Goal: Navigation & Orientation: Understand site structure

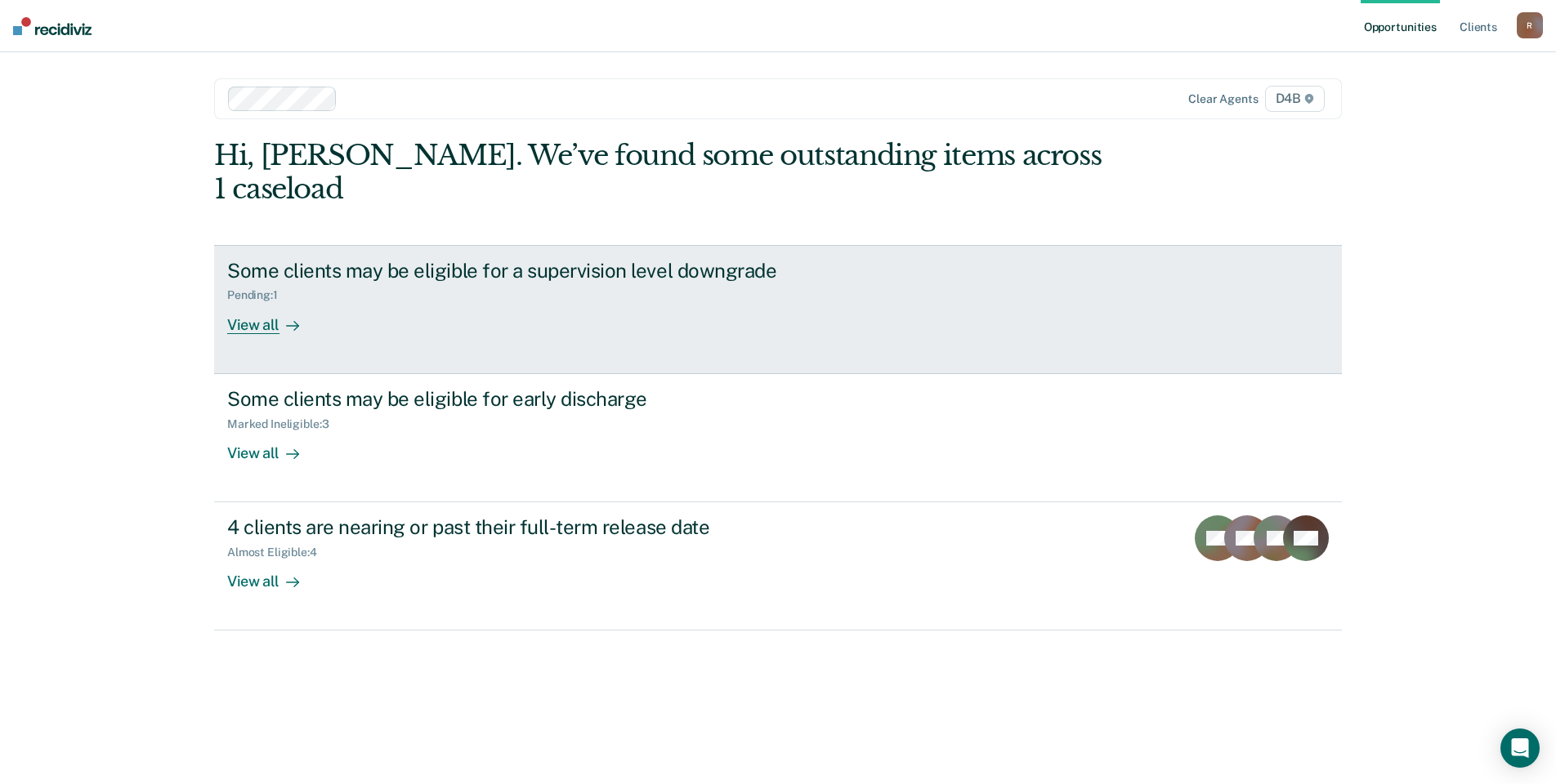
click at [267, 302] on div "View all" at bounding box center [272, 317] width 91 height 32
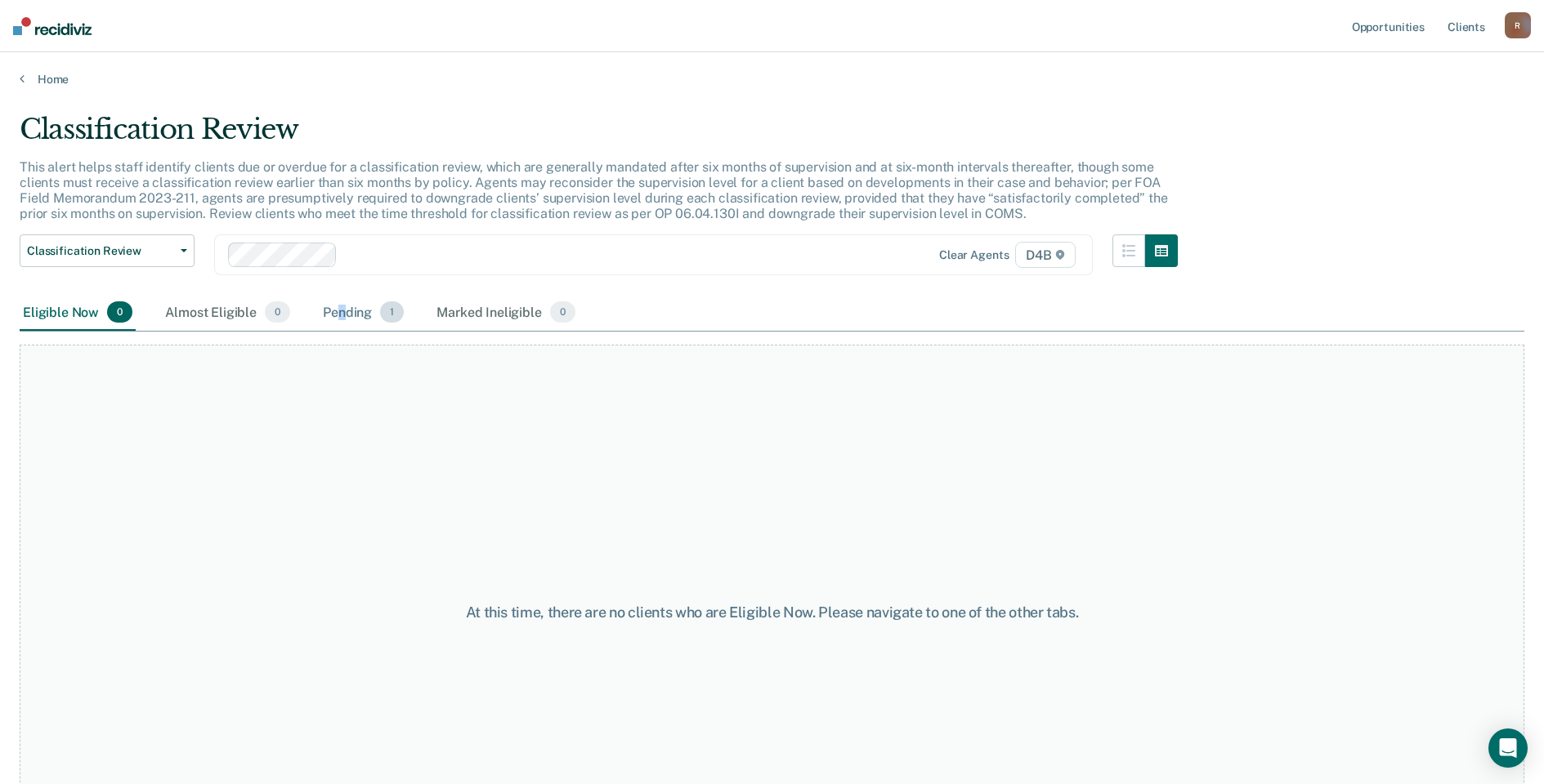
click at [341, 312] on div "Pending 1" at bounding box center [363, 313] width 87 height 36
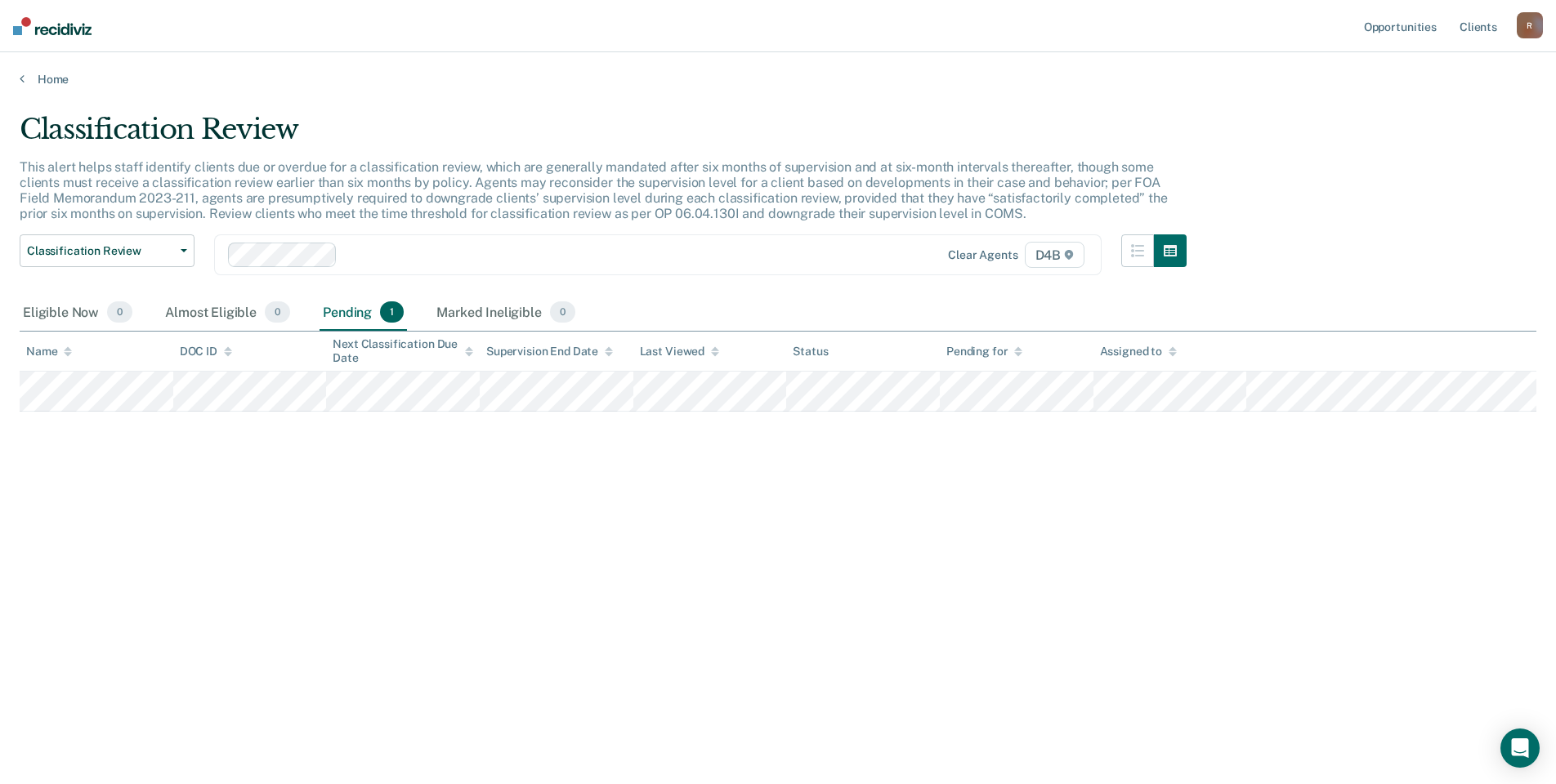
click at [633, 556] on div "Classification Review This alert helps staff identify clients due or overdue fo…" at bounding box center [778, 387] width 1517 height 549
click at [354, 315] on div "Pending 1" at bounding box center [362, 313] width 87 height 36
click at [218, 311] on div "Almost Eligible 0" at bounding box center [227, 313] width 131 height 36
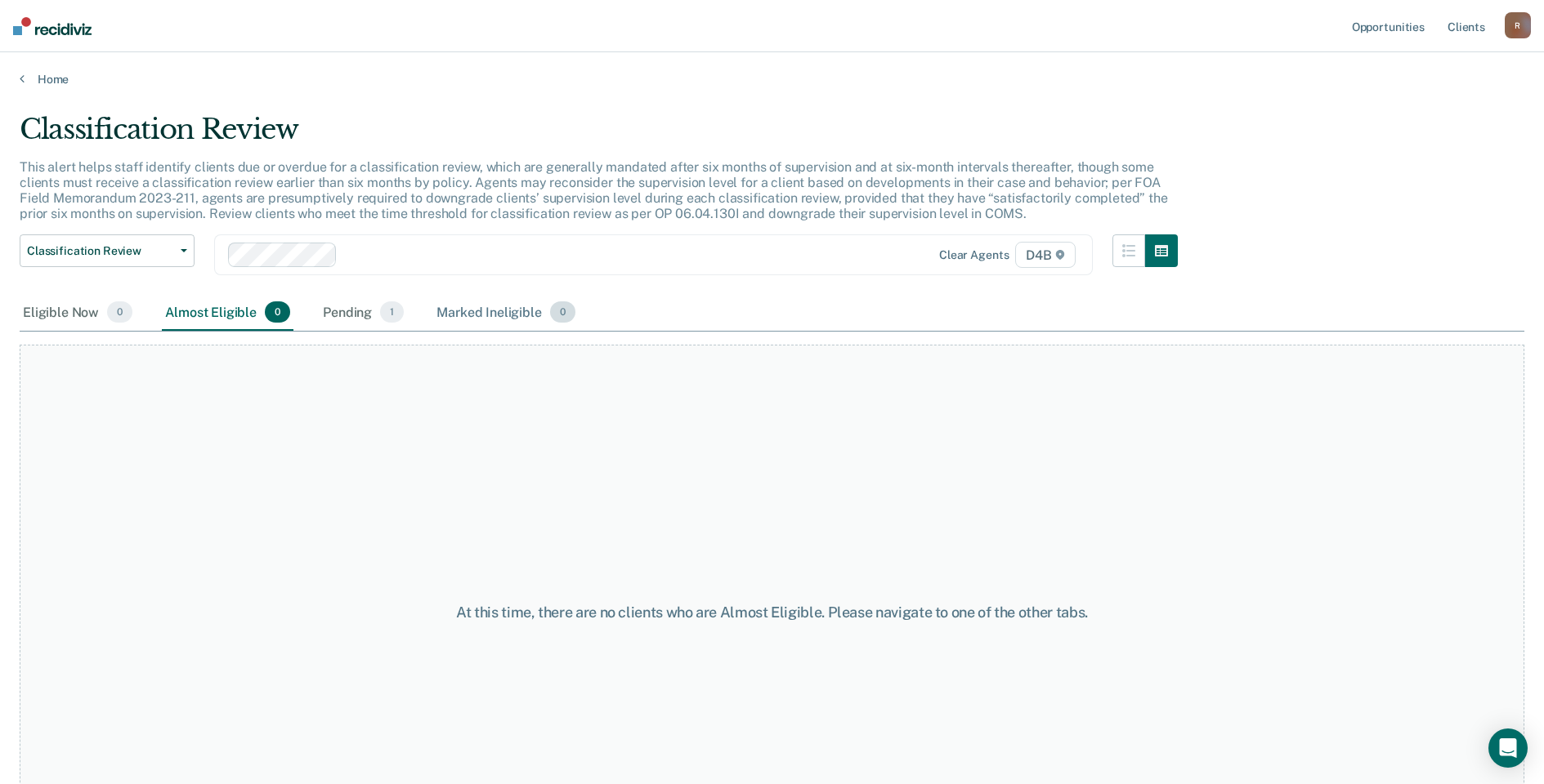
click at [459, 305] on div "Marked Ineligible 0" at bounding box center [506, 313] width 146 height 36
click at [82, 307] on div "Eligible Now 0" at bounding box center [77, 313] width 116 height 36
click at [21, 75] on icon at bounding box center [21, 79] width 5 height 13
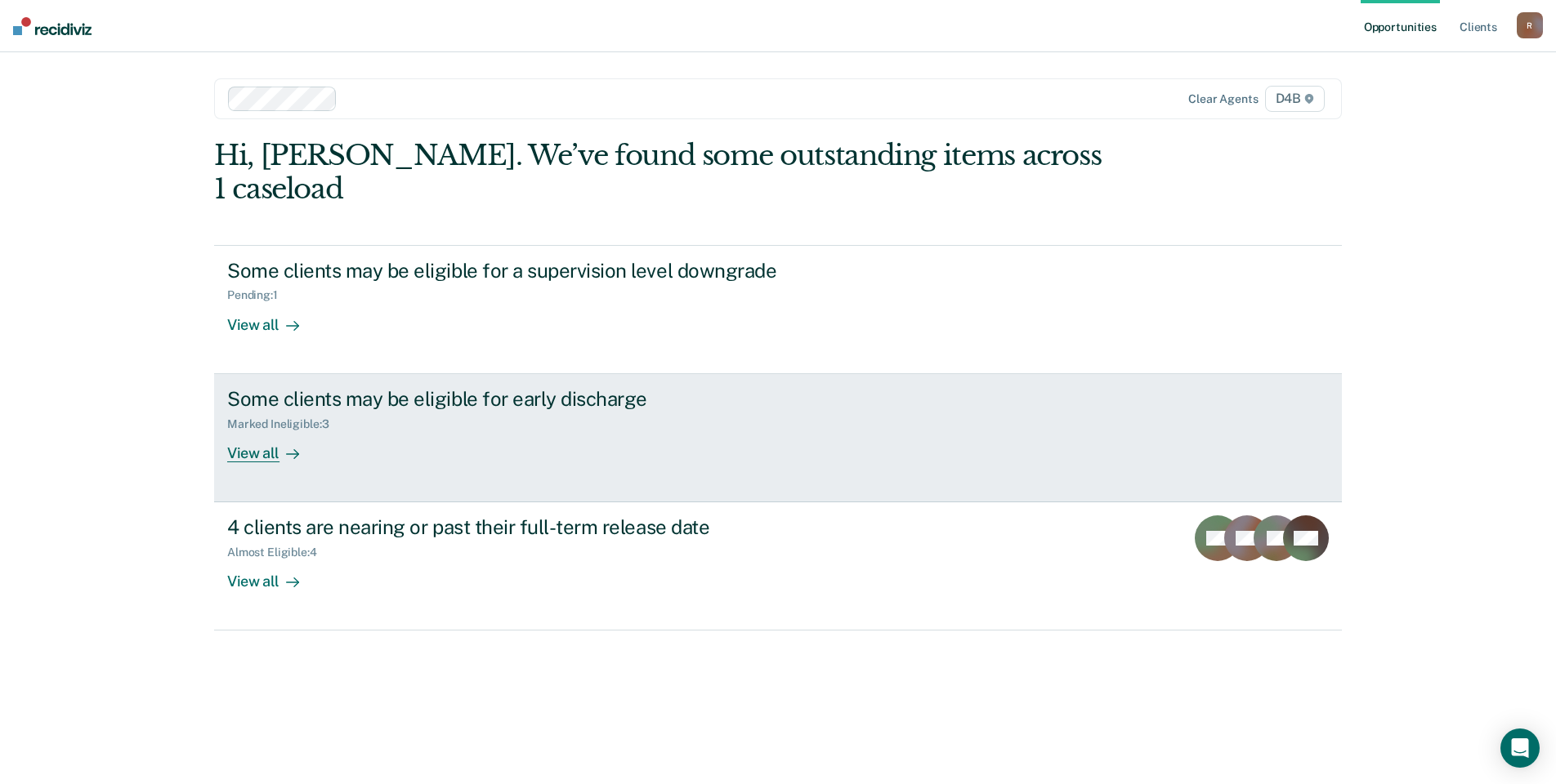
click at [258, 430] on div "View all" at bounding box center [272, 446] width 91 height 32
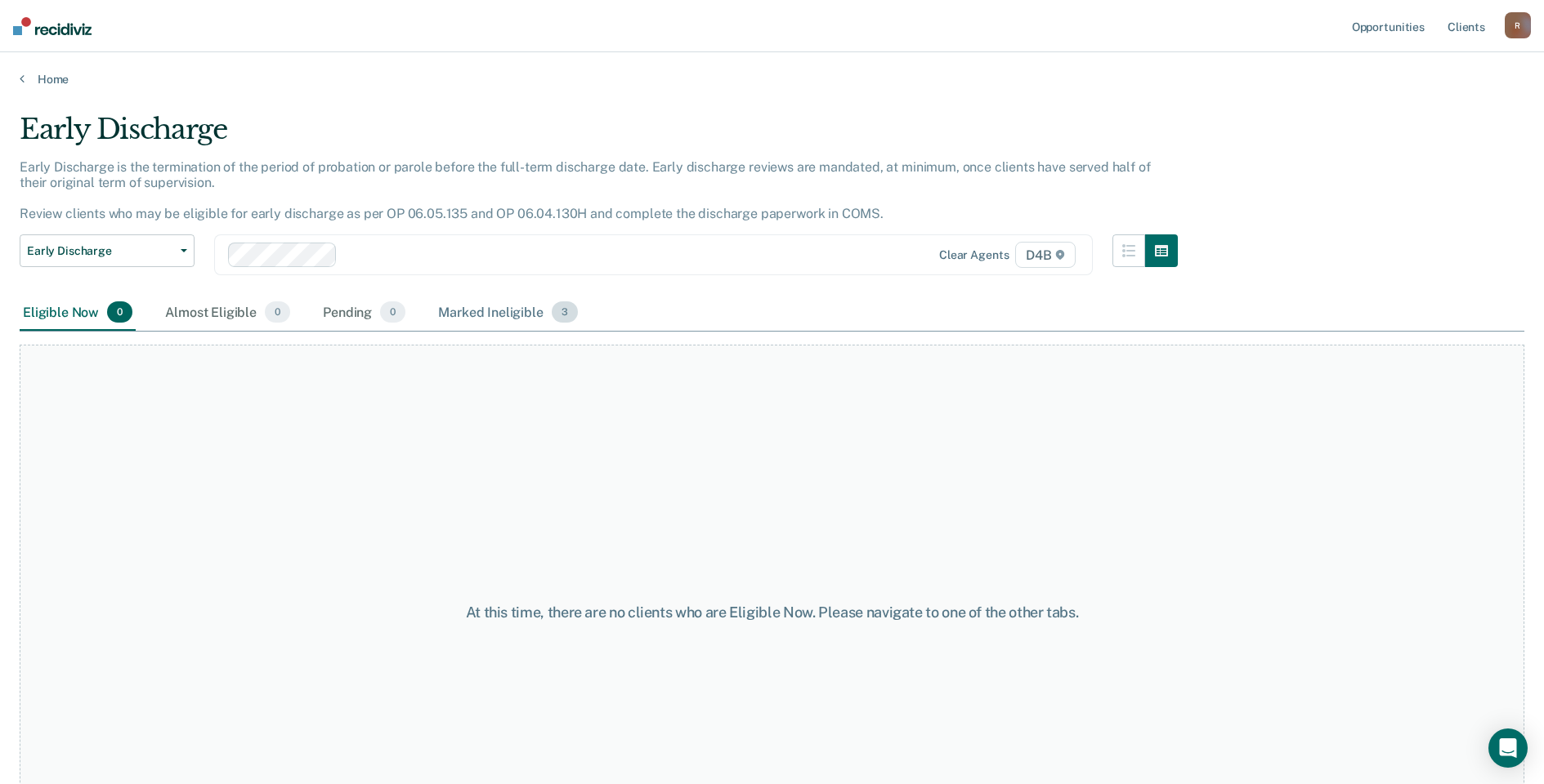
click at [516, 309] on div "Marked Ineligible 3" at bounding box center [507, 313] width 147 height 36
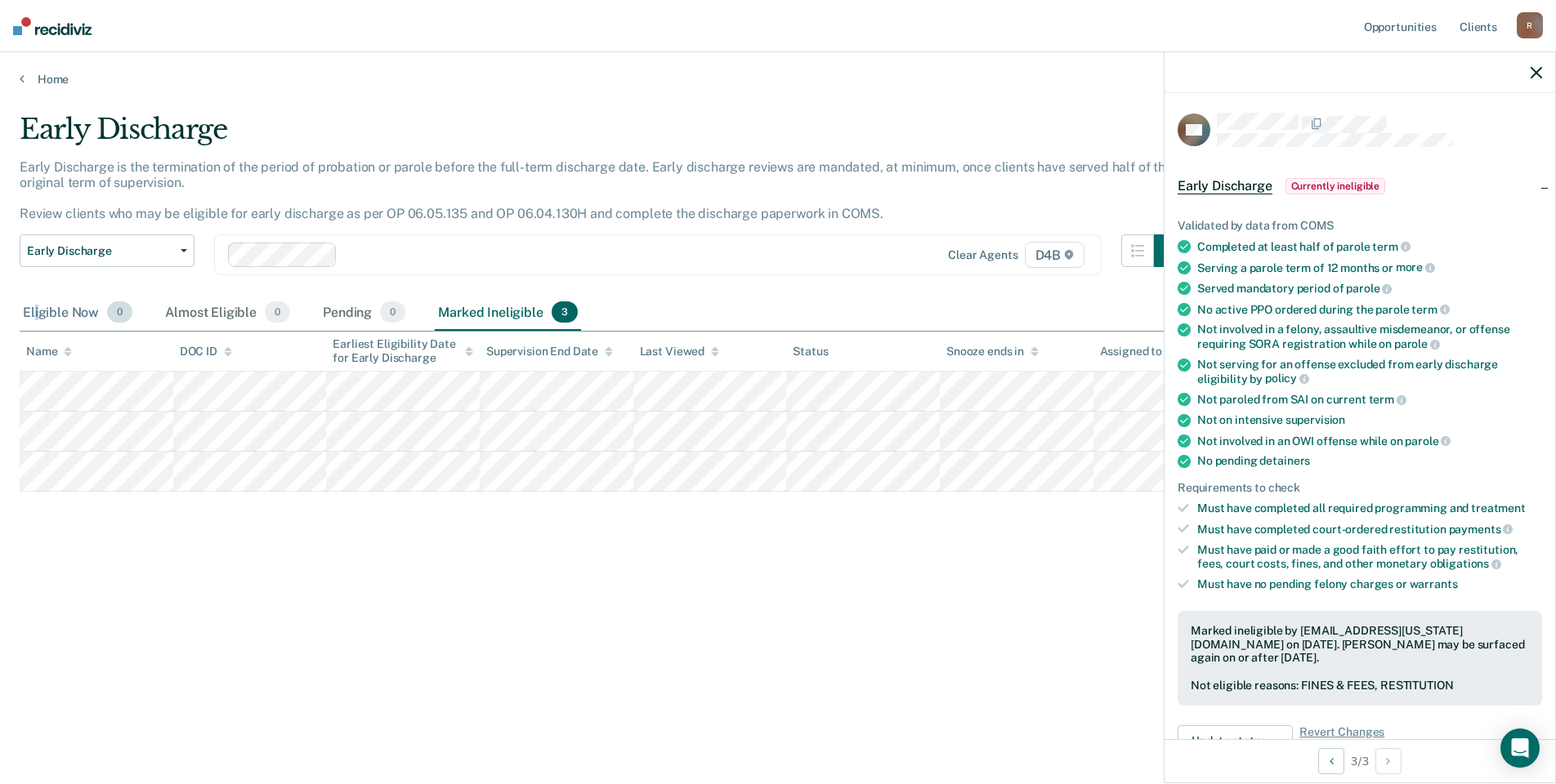
click at [37, 297] on div "Eligible Now 0" at bounding box center [77, 313] width 116 height 36
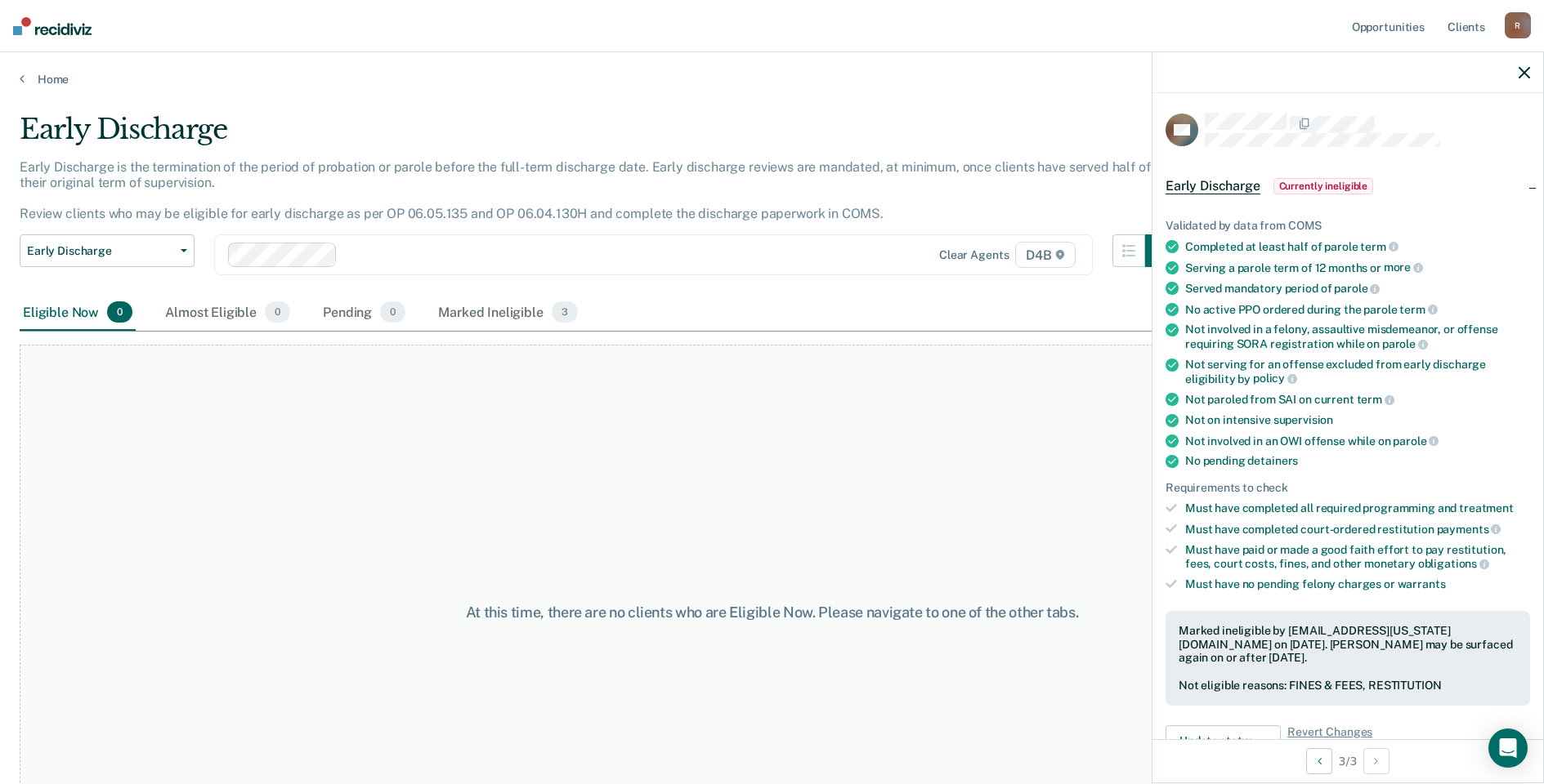
drag, startPoint x: 37, startPoint y: 297, endPoint x: 19, endPoint y: 76, distance: 221.7
click at [17, 75] on div "Home" at bounding box center [772, 70] width 1544 height 35
click at [19, 77] on div "Home" at bounding box center [772, 70] width 1544 height 35
click at [23, 81] on icon at bounding box center [21, 79] width 5 height 13
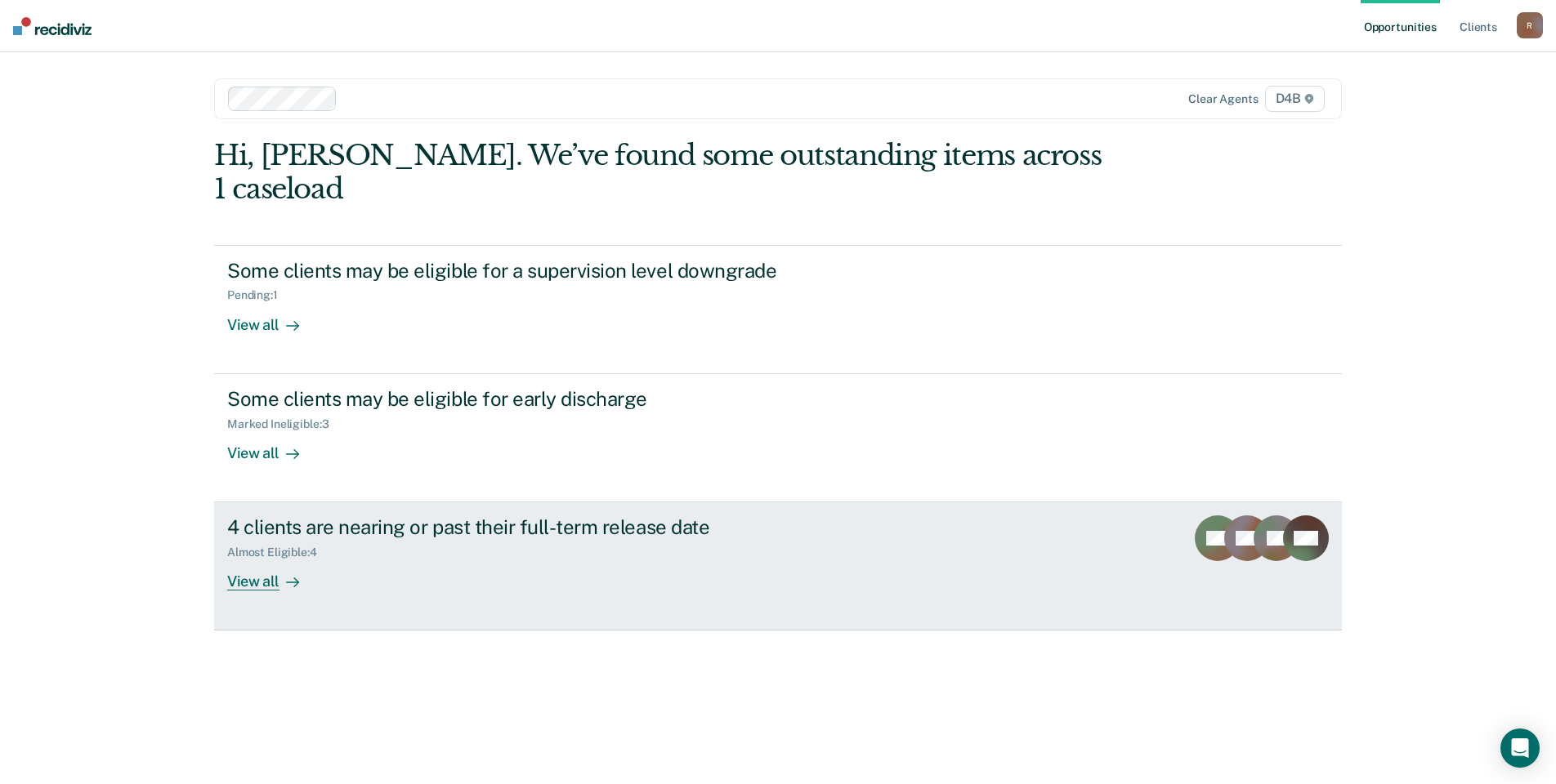
click at [265, 545] on div "Almost Eligible : 4" at bounding box center [278, 552] width 103 height 13
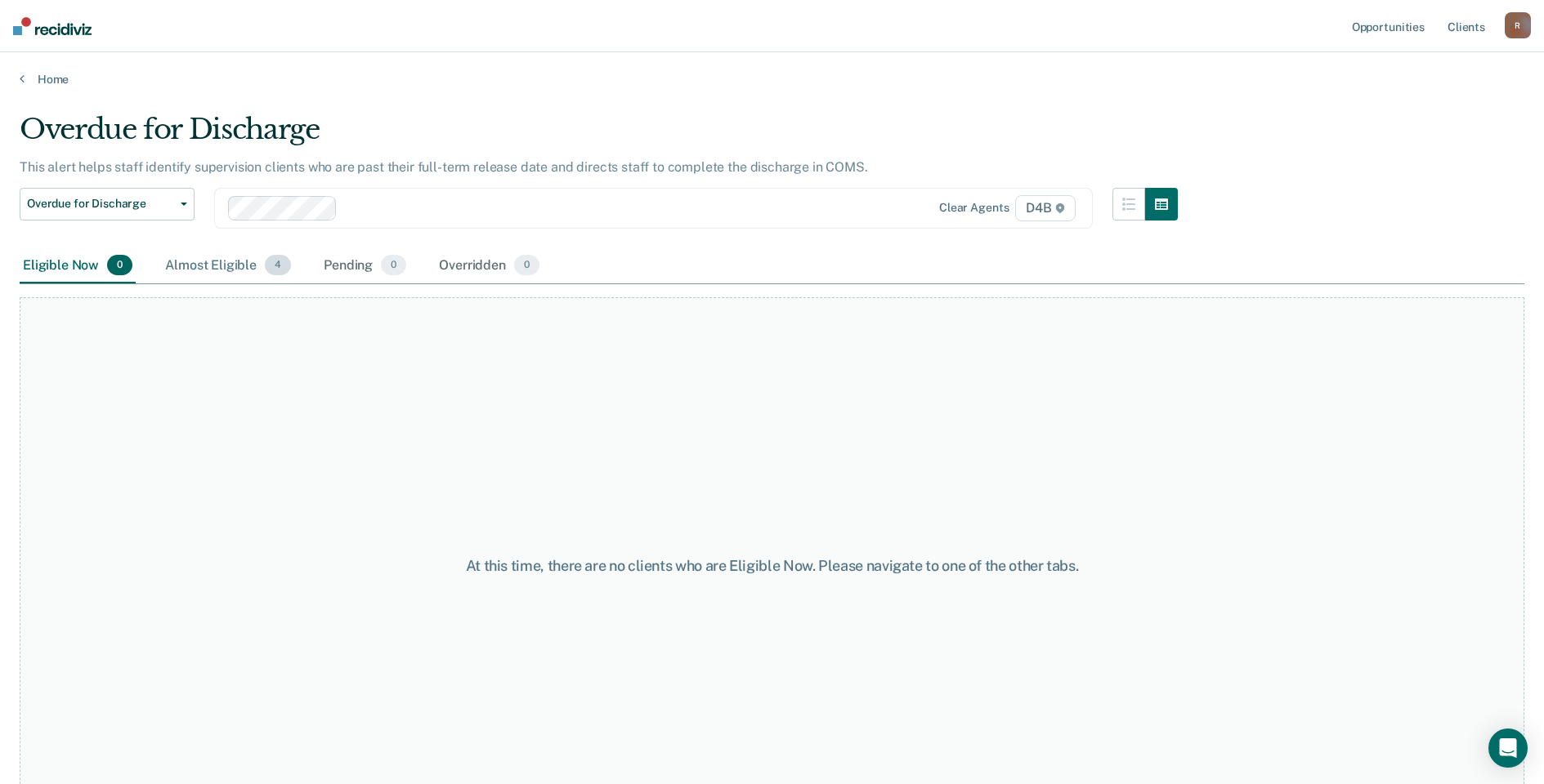
click at [255, 267] on div "Almost Eligible 4" at bounding box center [228, 266] width 132 height 36
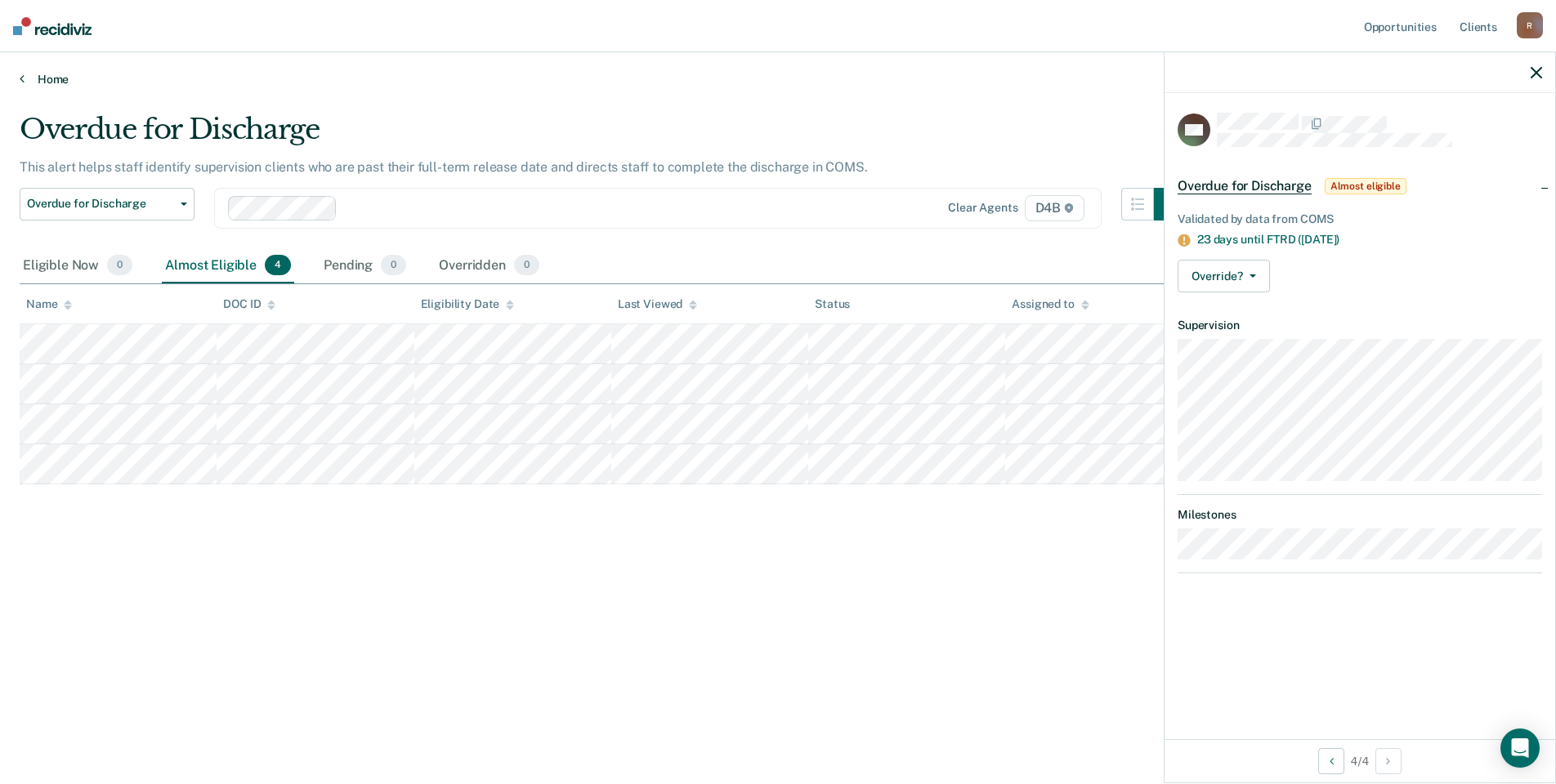
click at [25, 77] on link "Home" at bounding box center [778, 79] width 1517 height 14
